Goal: Use online tool/utility: Utilize a website feature to perform a specific function

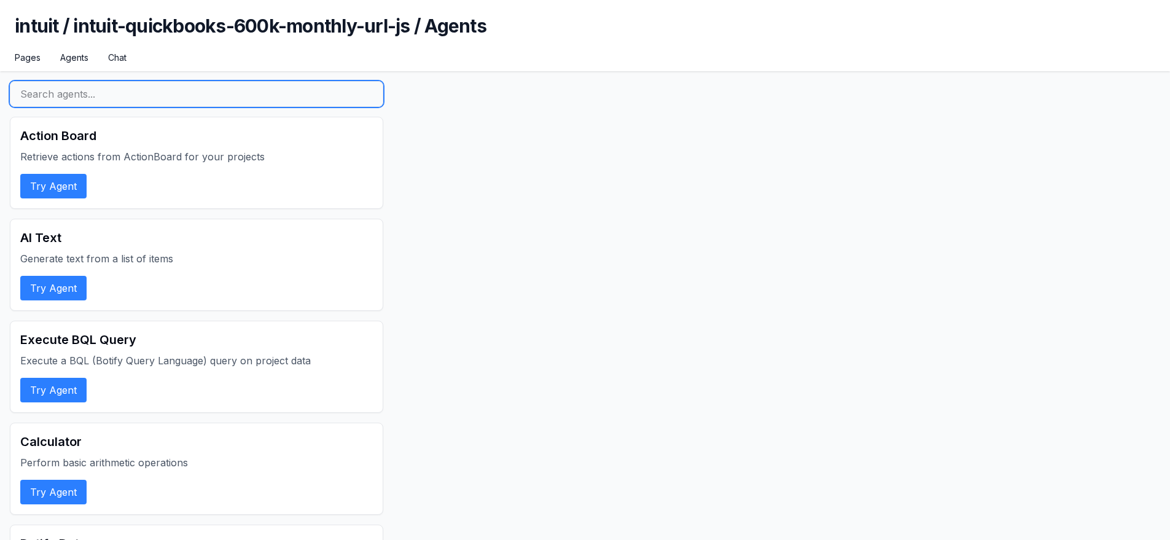
click at [119, 96] on input "text" at bounding box center [196, 94] width 373 height 26
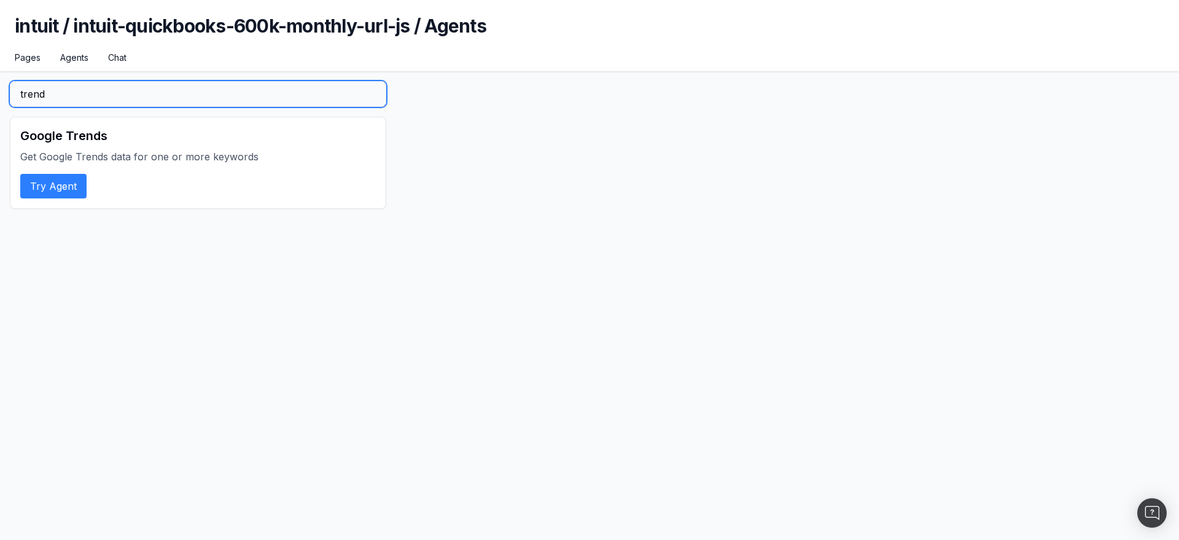
type input "trend"
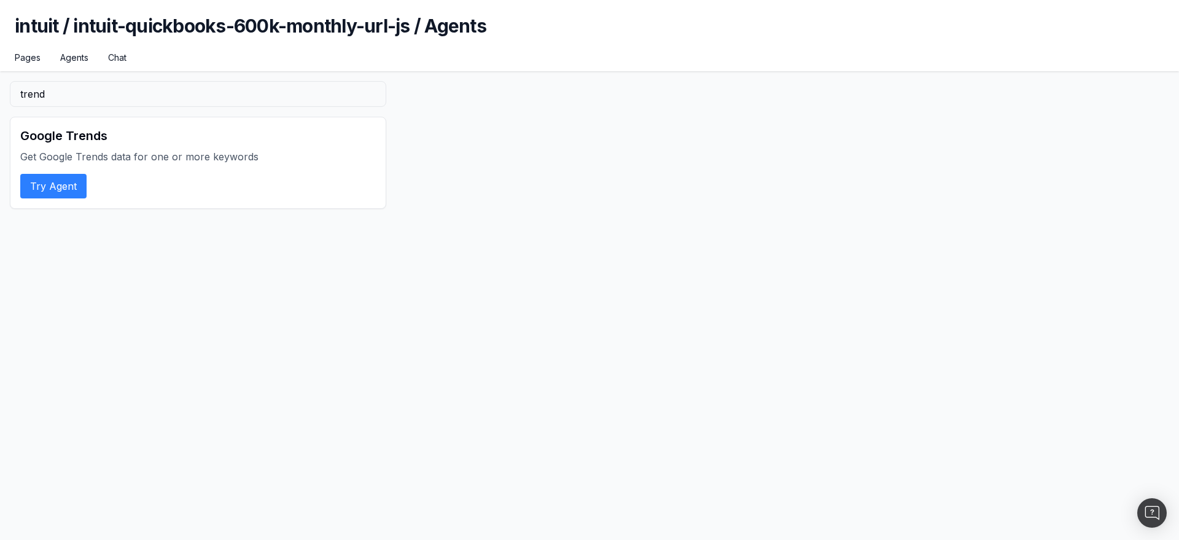
click at [129, 139] on h2 "Google Trends" at bounding box center [198, 135] width 356 height 17
click at [77, 176] on button "Try Agent" at bounding box center [53, 186] width 66 height 25
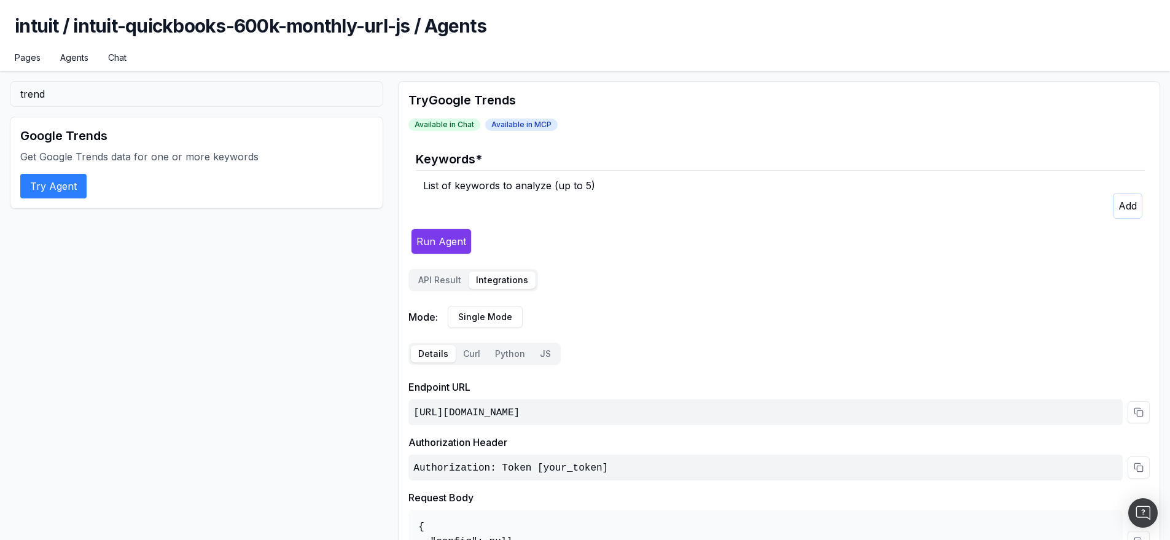
click at [505, 284] on button "Integrations" at bounding box center [502, 279] width 67 height 17
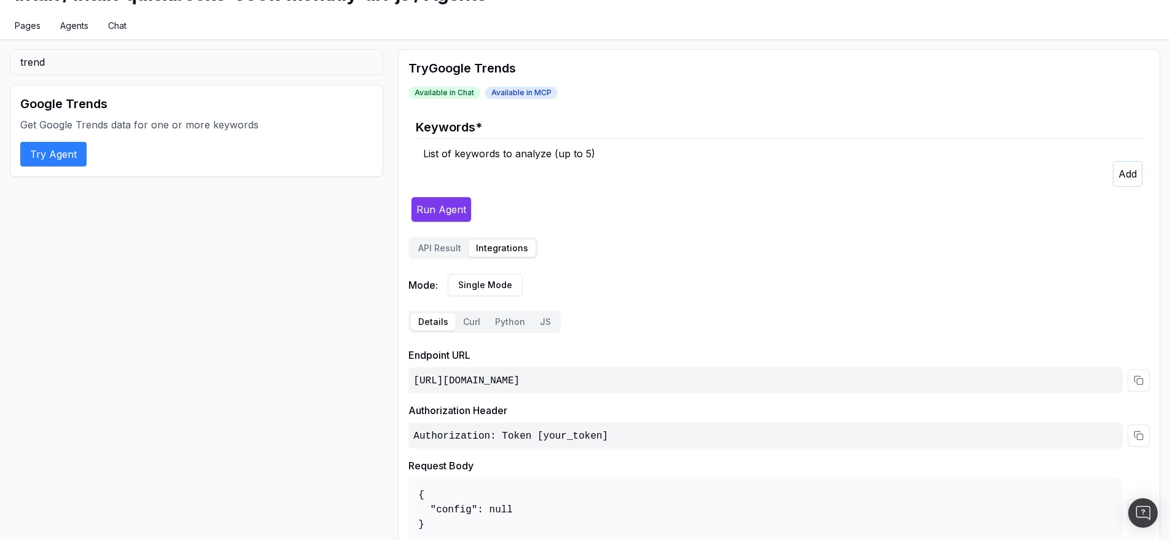
scroll to position [12, 0]
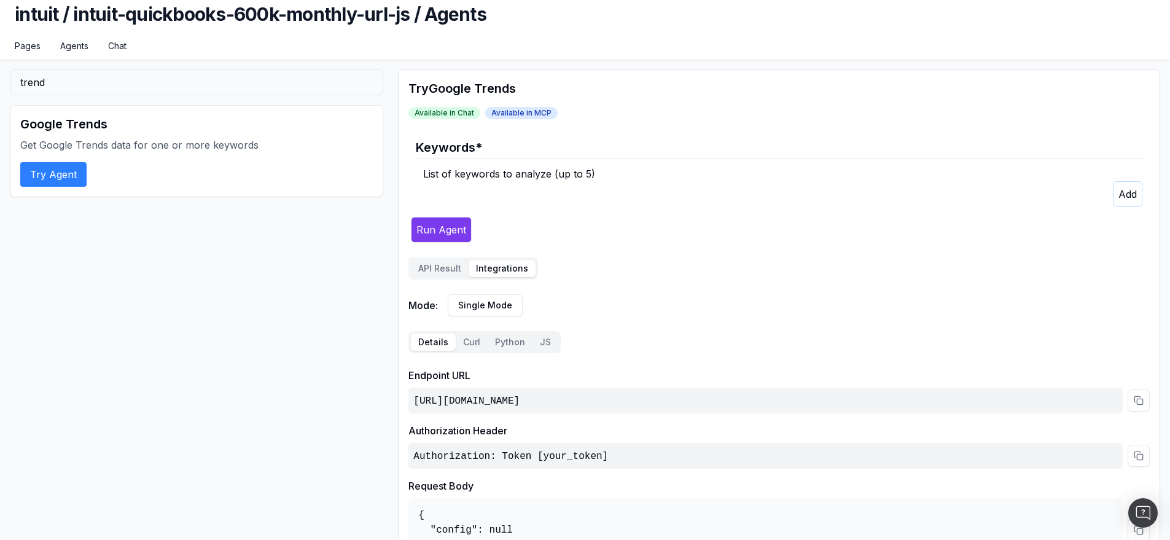
click at [1134, 196] on icon "button" at bounding box center [1127, 194] width 18 height 12
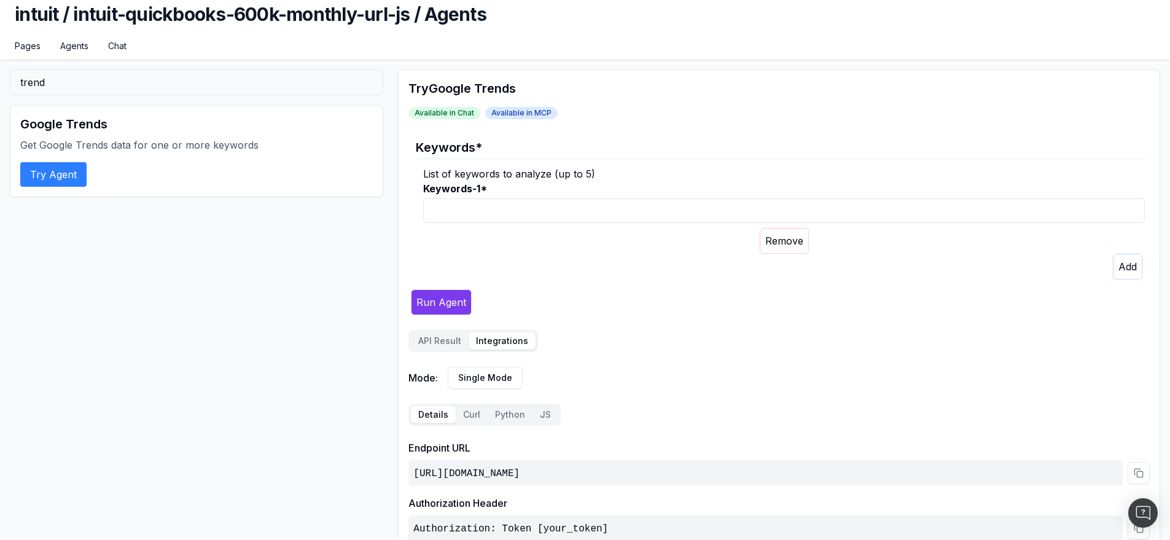
click at [547, 209] on input "Keywords-1 *" at bounding box center [784, 210] width 722 height 25
type input "perplexity"
click at [461, 298] on button "Run Agent" at bounding box center [441, 302] width 61 height 26
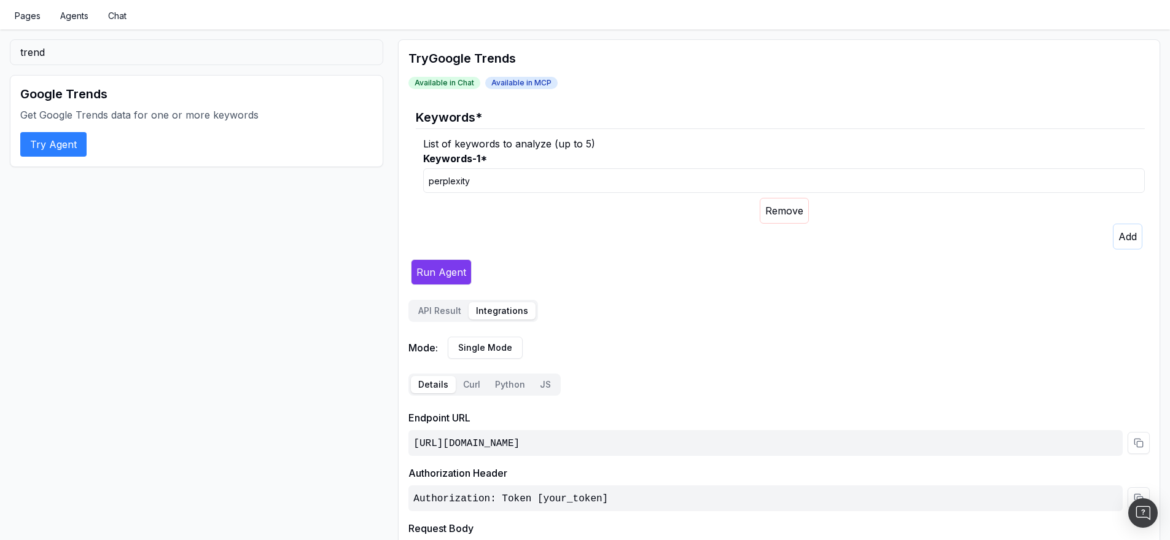
scroll to position [184, 0]
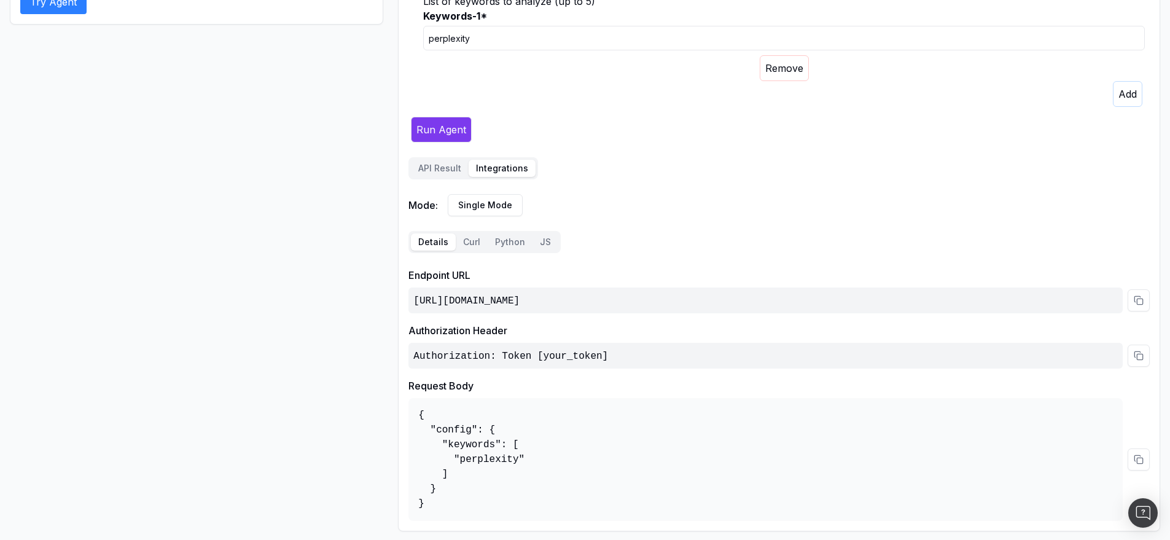
click at [435, 172] on button "API Result" at bounding box center [440, 168] width 58 height 17
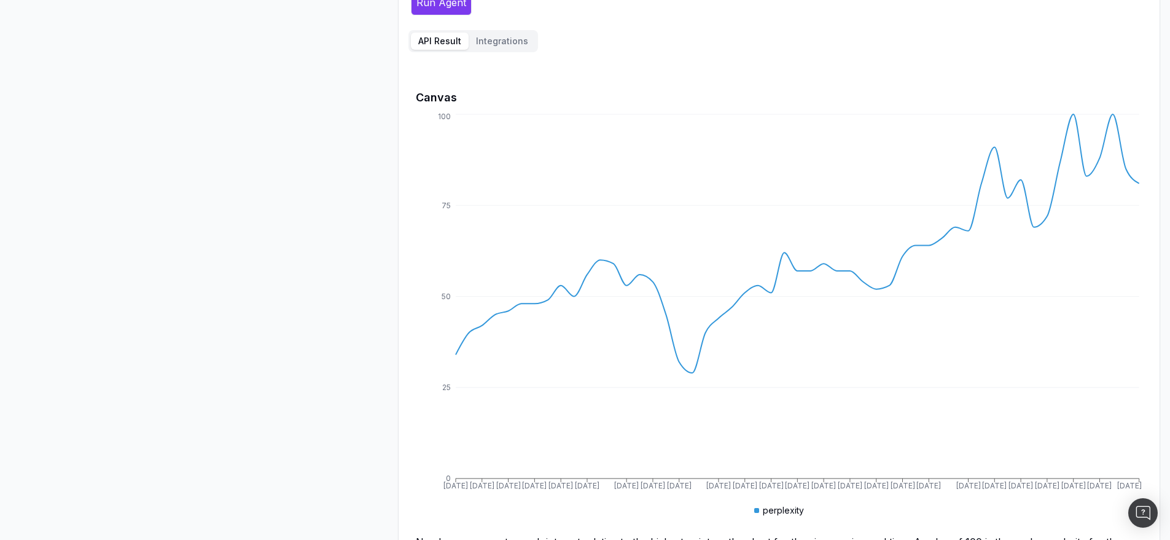
scroll to position [309, 0]
